Goal: Task Accomplishment & Management: Check status

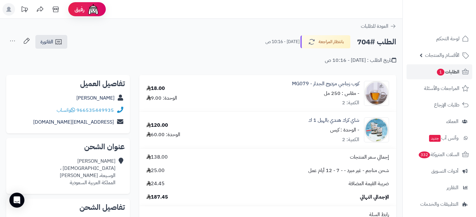
scroll to position [23, 0]
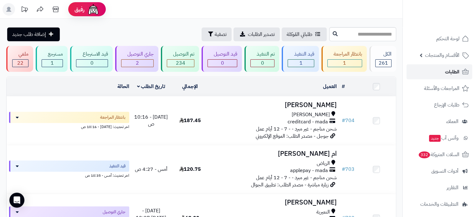
click at [432, 67] on link "الطلبات" at bounding box center [439, 71] width 66 height 15
